Goal: Find specific page/section: Find specific page/section

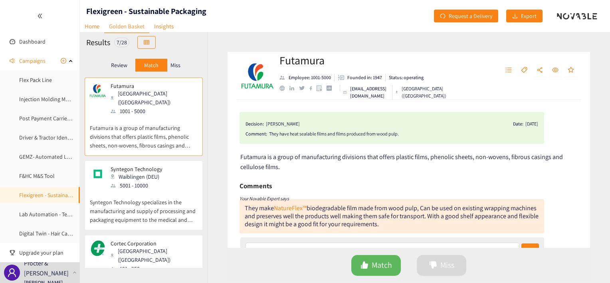
click at [113, 63] on p "Review" at bounding box center [119, 65] width 16 height 6
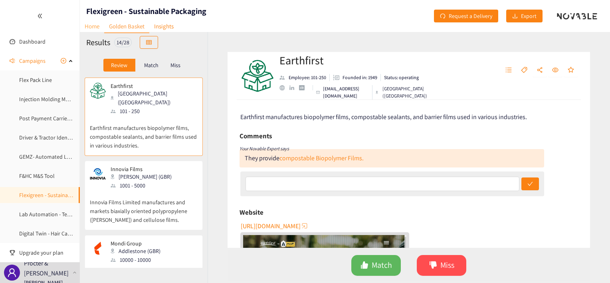
click at [96, 28] on link "Home" at bounding box center [92, 26] width 24 height 12
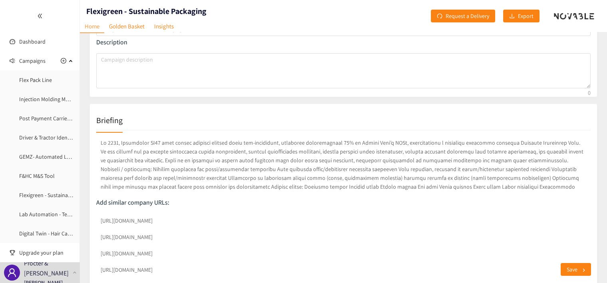
scroll to position [93, 0]
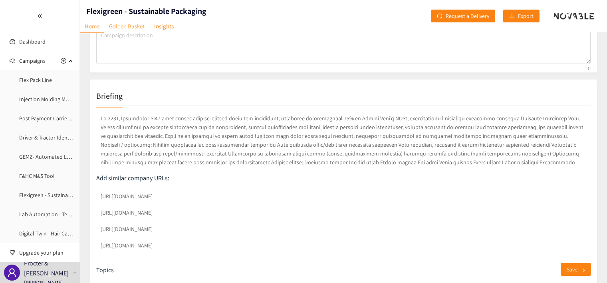
click at [126, 23] on link "Golden Basket" at bounding box center [126, 26] width 45 height 12
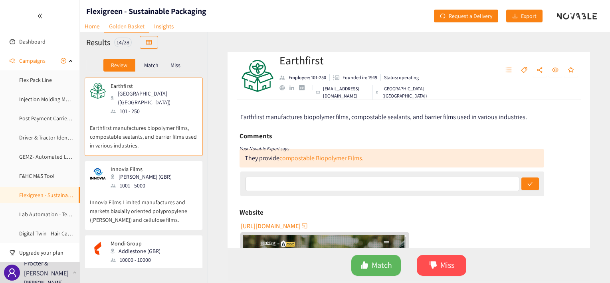
click at [153, 67] on p "Match" at bounding box center [151, 65] width 14 height 6
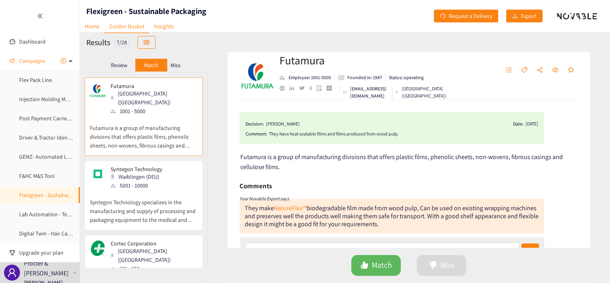
click at [111, 64] on p "Review" at bounding box center [119, 65] width 16 height 6
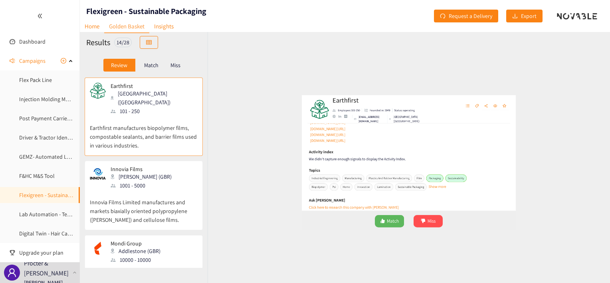
scroll to position [249, 0]
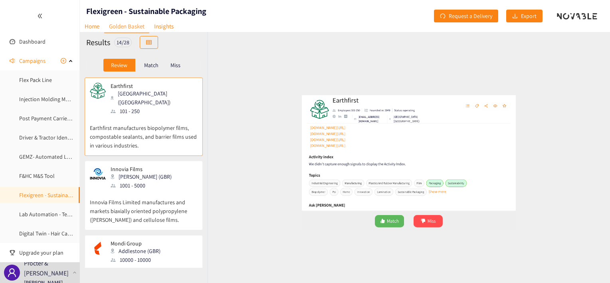
click at [158, 65] on p "Match" at bounding box center [151, 65] width 14 height 6
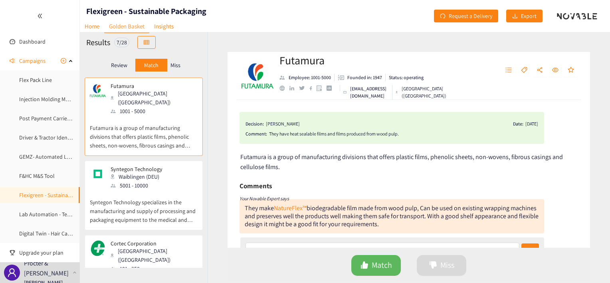
click at [112, 115] on p "Futamura is a group of manufacturing divisions that offers plastic films, pheno…" at bounding box center [144, 132] width 108 height 34
drag, startPoint x: 610, startPoint y: 55, endPoint x: 606, endPoint y: 111, distance: 56.0
click at [606, 111] on div "Futamura Employee: 1001-5000 Founded in: 1947 Status: operating [EMAIL_ADDRESS]…" at bounding box center [409, 157] width 403 height 251
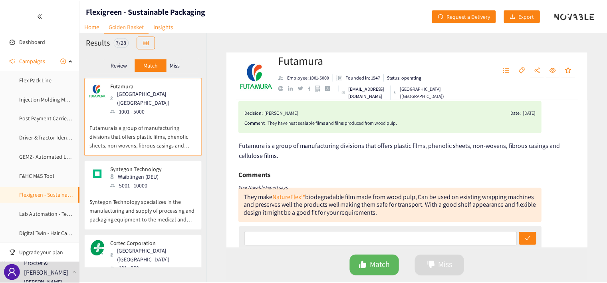
scroll to position [0, 0]
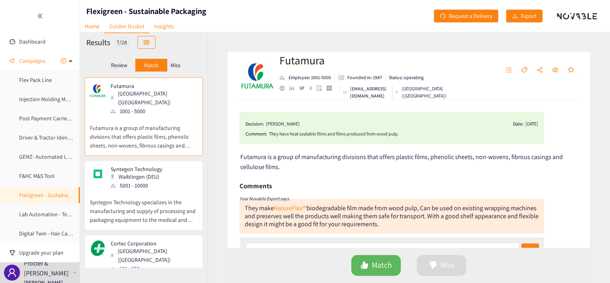
click at [382, 135] on div "They have heat sealable films and films produced from wood pulp." at bounding box center [403, 134] width 269 height 8
click at [184, 66] on div "Miss" at bounding box center [175, 65] width 17 height 13
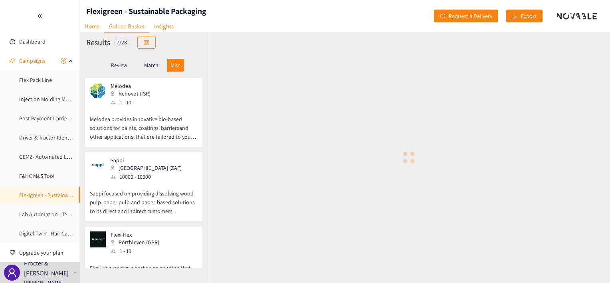
click at [155, 64] on p "Match" at bounding box center [151, 65] width 14 height 6
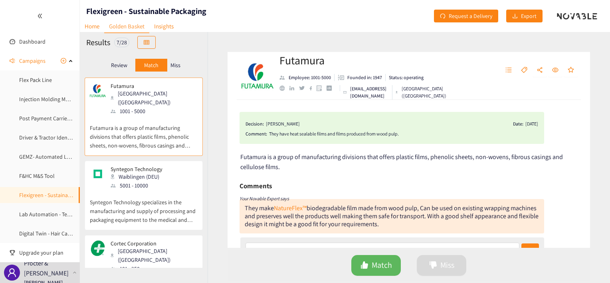
click at [121, 67] on p "Review" at bounding box center [119, 65] width 16 height 6
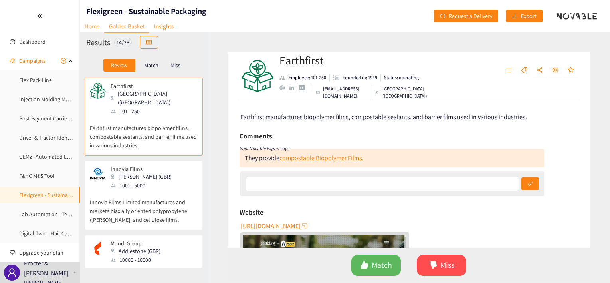
click at [93, 24] on link "Home" at bounding box center [92, 26] width 24 height 12
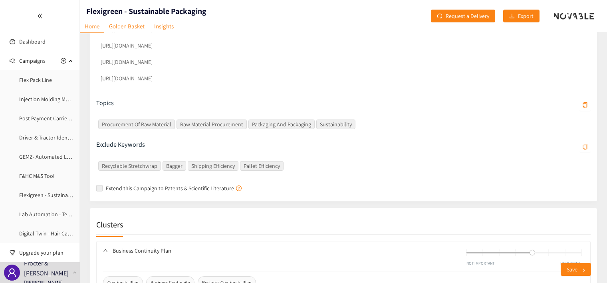
scroll to position [260, 0]
drag, startPoint x: 607, startPoint y: 146, endPoint x: 602, endPoint y: 125, distance: 21.6
click at [602, 125] on div "Campaign Data Name Flexigreen - Sustainable Packaging Description Briefing Add …" at bounding box center [343, 131] width 527 height 719
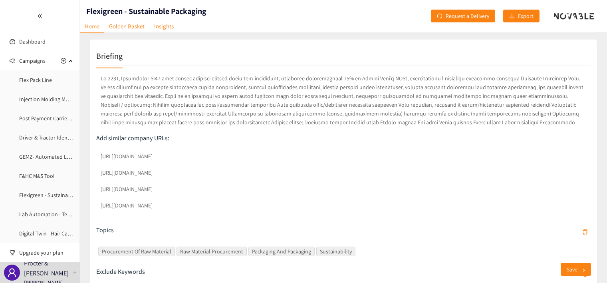
scroll to position [124, 0]
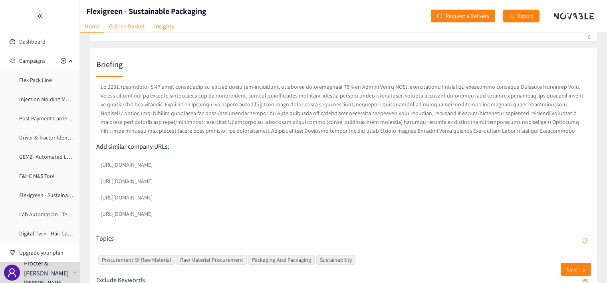
click at [120, 24] on link "Golden Basket" at bounding box center [126, 26] width 45 height 12
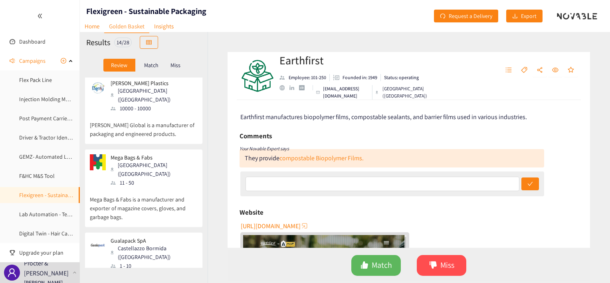
scroll to position [375, 0]
drag, startPoint x: 198, startPoint y: 163, endPoint x: 198, endPoint y: 179, distance: 16.0
click at [198, 179] on div "Mega Bags & Fabs [GEOGRAPHIC_DATA] ([GEOGRAPHIC_DATA]) 11 - 50 Mega Bags & Fabs…" at bounding box center [144, 187] width 118 height 78
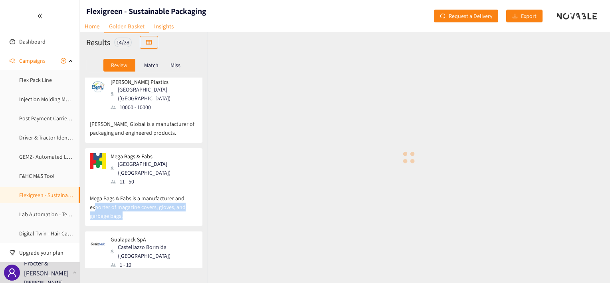
drag, startPoint x: 198, startPoint y: 179, endPoint x: 190, endPoint y: 173, distance: 9.9
click at [190, 186] on p "Mega Bags & Fabs is a manufacturer and exporter of magazine covers, gloves, and…" at bounding box center [144, 203] width 108 height 34
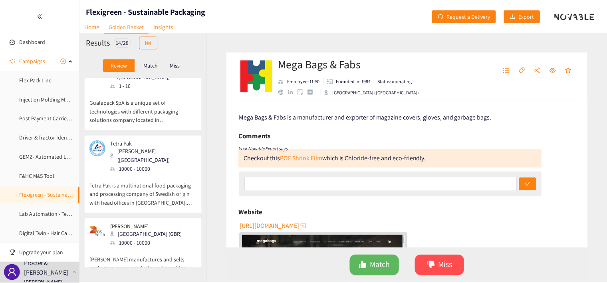
scroll to position [538, 0]
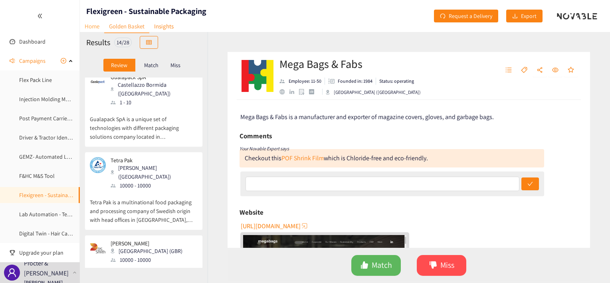
click at [93, 22] on link "Home" at bounding box center [92, 26] width 24 height 12
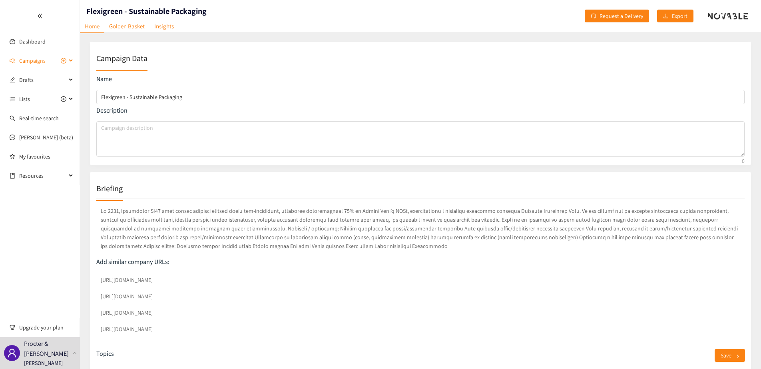
click at [73, 60] on div "Campaigns" at bounding box center [40, 61] width 80 height 16
